Goal: Task Accomplishment & Management: Use online tool/utility

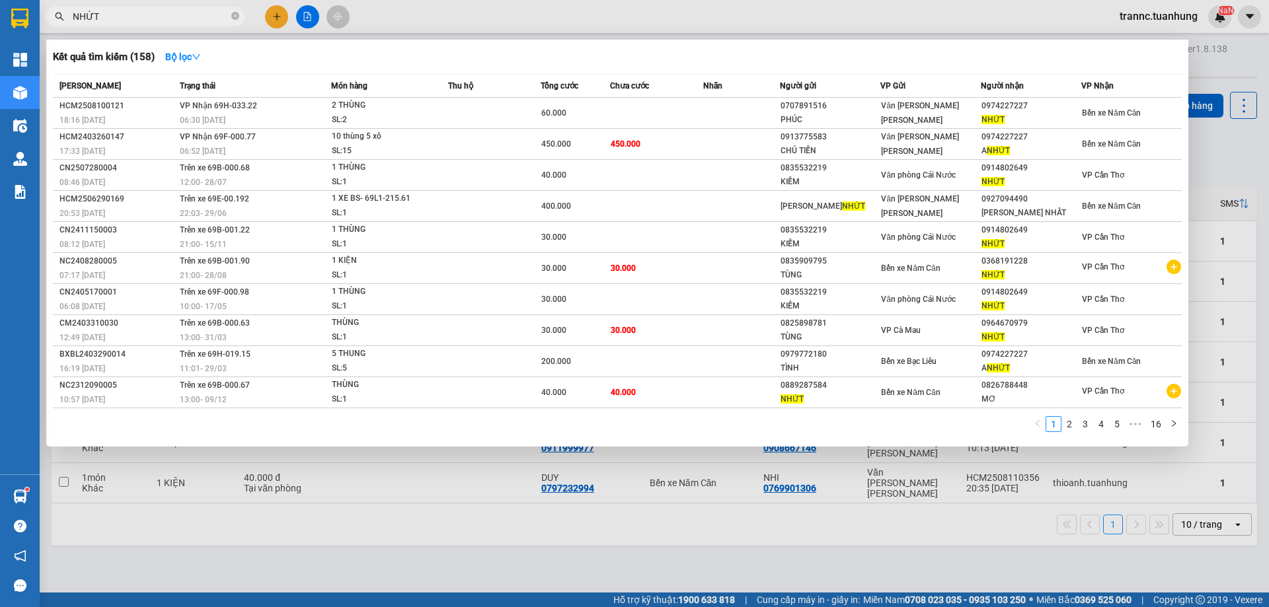
drag, startPoint x: 237, startPoint y: 15, endPoint x: 224, endPoint y: 15, distance: 12.6
click at [233, 15] on icon "close-circle" at bounding box center [235, 16] width 8 height 8
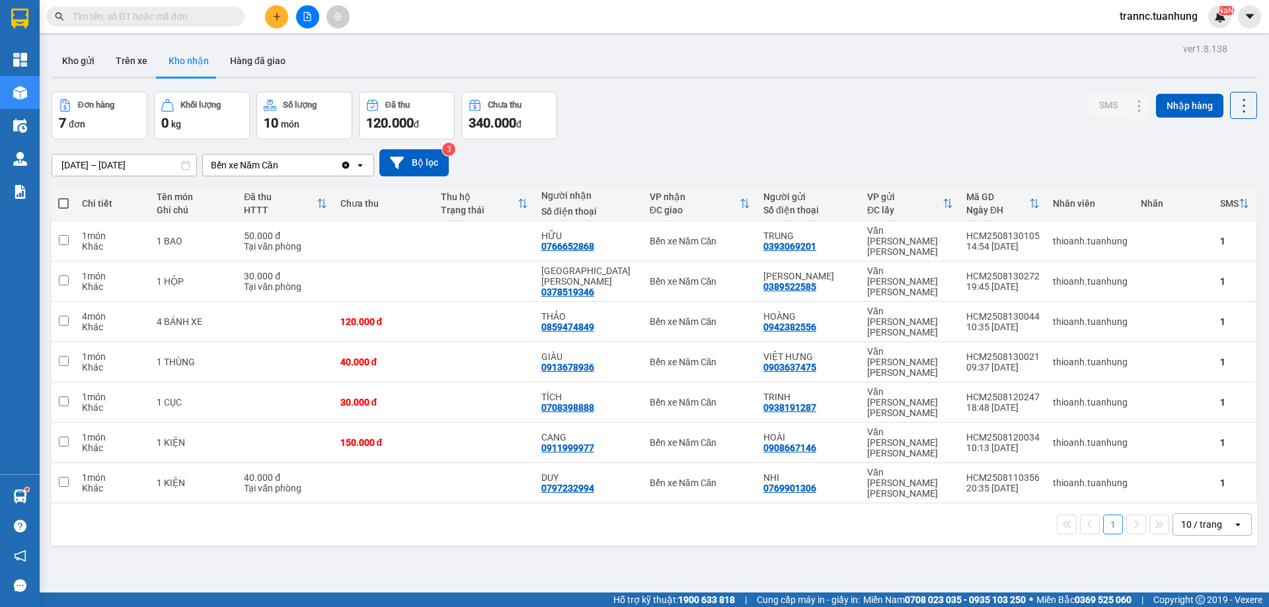
click at [217, 15] on input "text" at bounding box center [151, 16] width 156 height 15
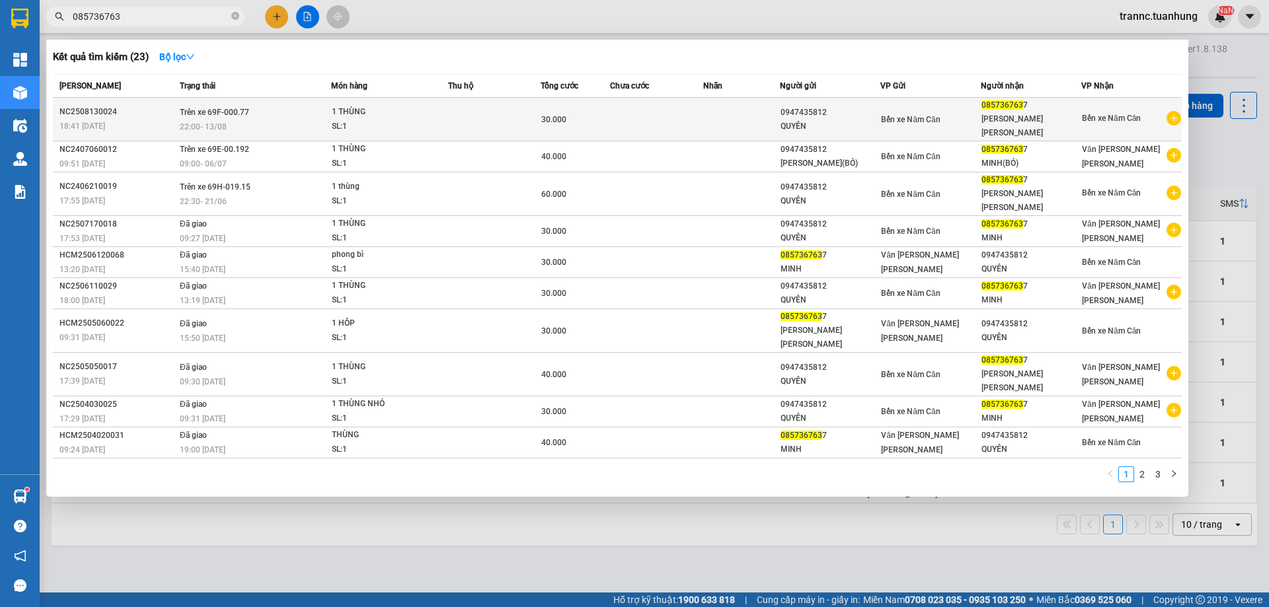
type input "085736763"
click at [919, 117] on span "Bến xe Năm Căn" at bounding box center [910, 119] width 59 height 9
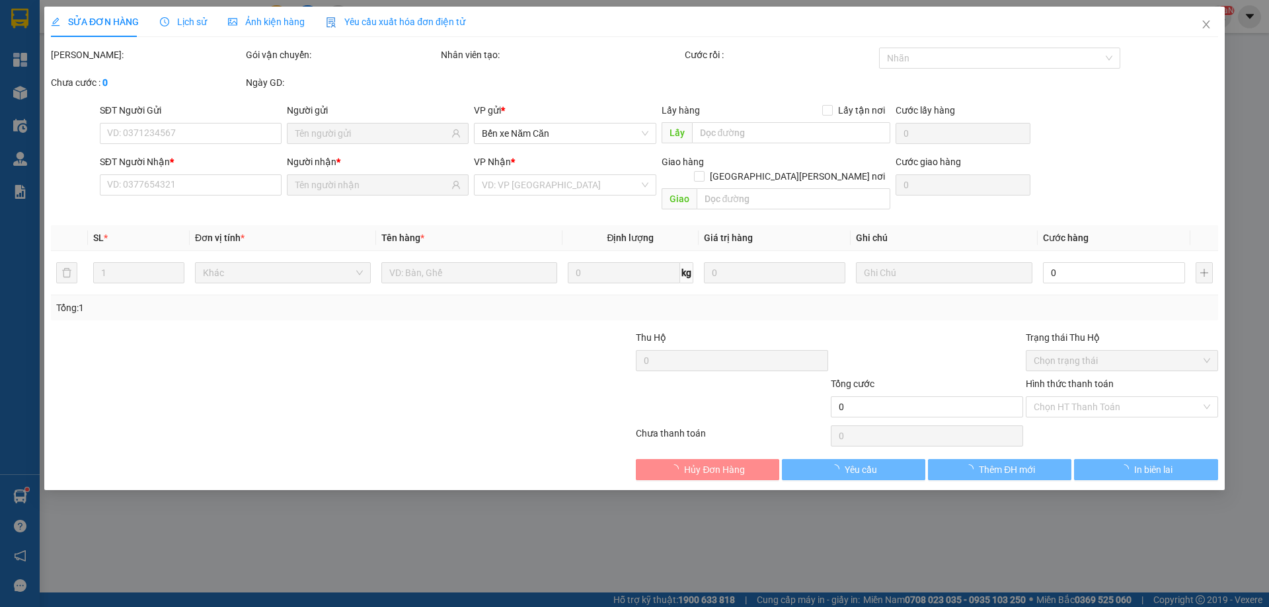
type input "0947435812"
type input "0857367637"
type input "30.000"
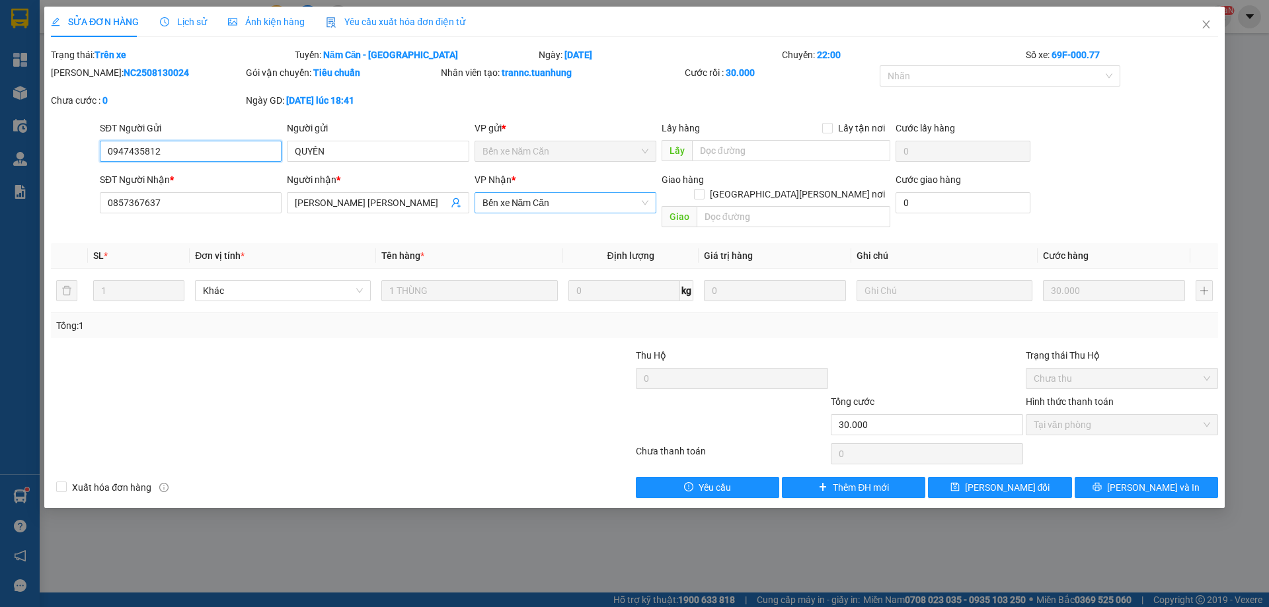
click at [531, 206] on span "Bến xe Năm Căn" at bounding box center [565, 203] width 166 height 20
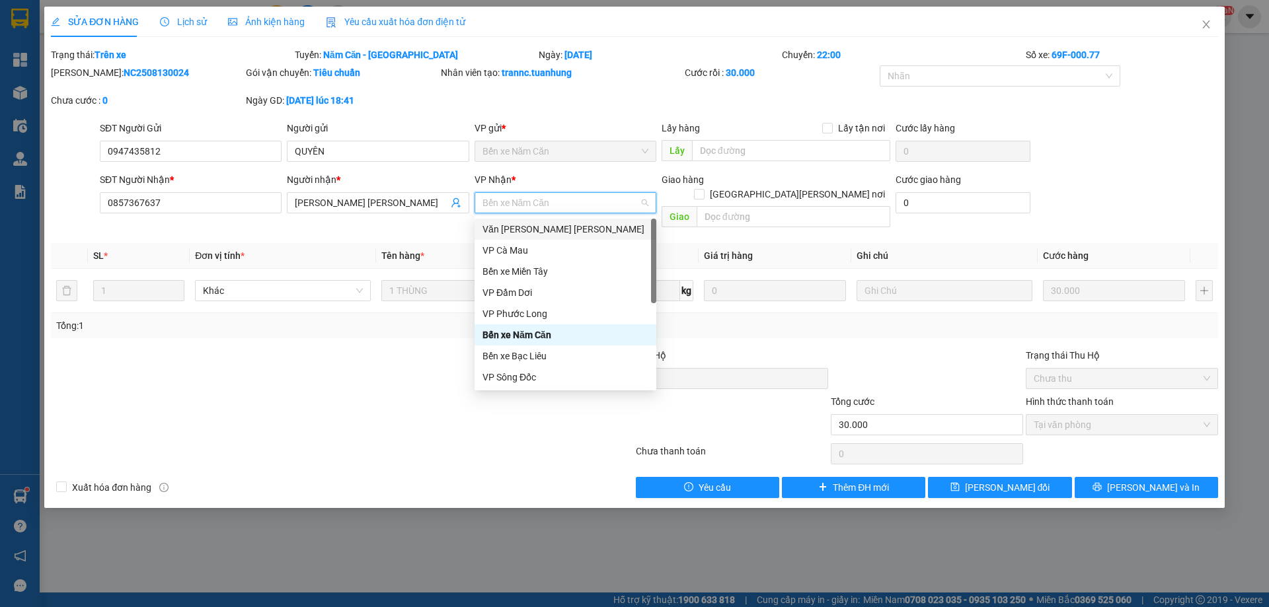
click at [566, 227] on div "Văn [PERSON_NAME] [PERSON_NAME]" at bounding box center [565, 229] width 166 height 15
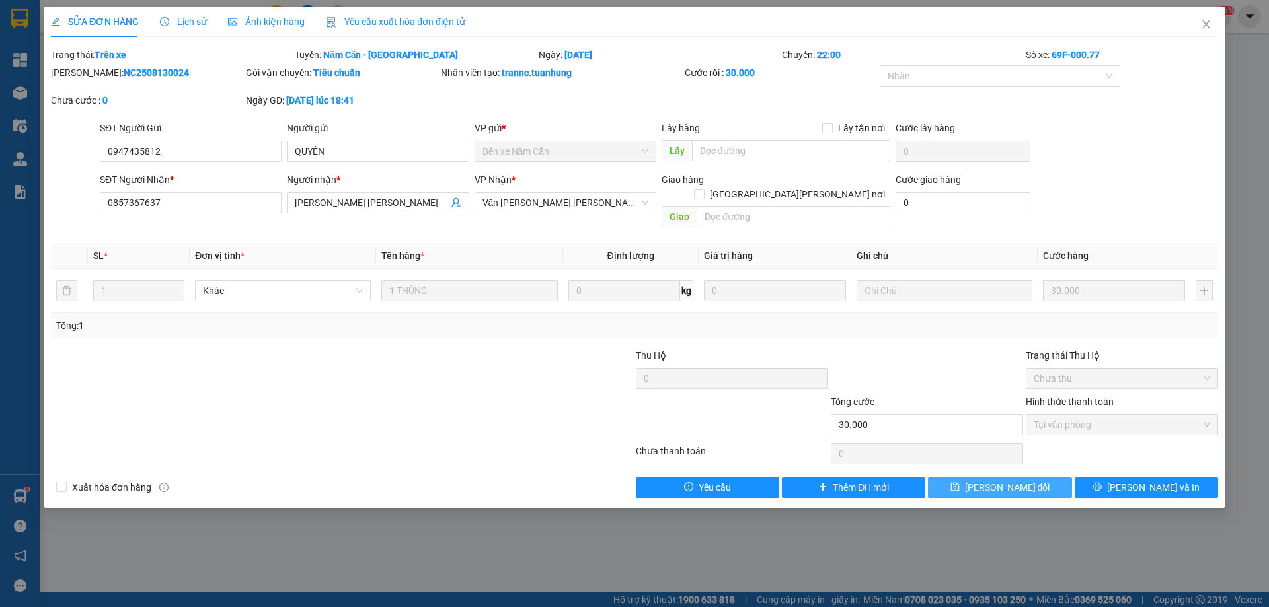
click at [987, 481] on span "[PERSON_NAME] đổi" at bounding box center [1007, 488] width 85 height 15
